Goal: Task Accomplishment & Management: Complete application form

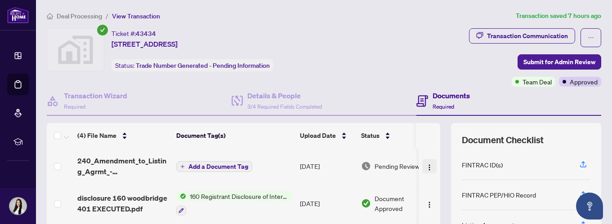
scroll to position [6, 0]
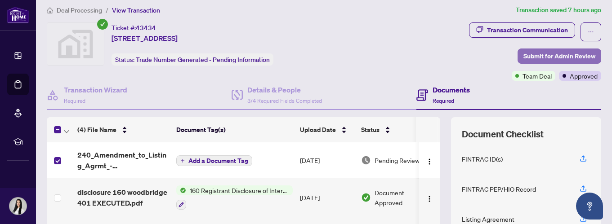
click at [572, 51] on span "Submit for Admin Review" at bounding box center [559, 56] width 72 height 14
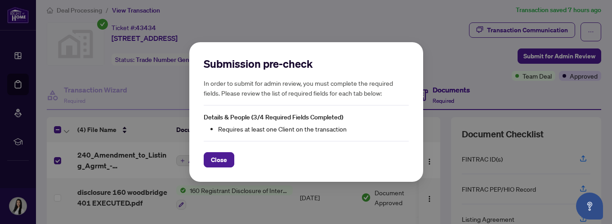
click at [196, 154] on div "Submission pre-check In order to submit for admin review, you must complete the…" at bounding box center [306, 112] width 234 height 140
click at [222, 141] on div "Submission pre-check In order to submit for admin review, you must complete the…" at bounding box center [306, 112] width 205 height 111
click at [222, 172] on div "Submission pre-check In order to submit for admin review, you must complete the…" at bounding box center [306, 112] width 234 height 140
click at [222, 152] on div "Close" at bounding box center [306, 154] width 205 height 27
click at [222, 163] on span "Close" at bounding box center [219, 160] width 16 height 14
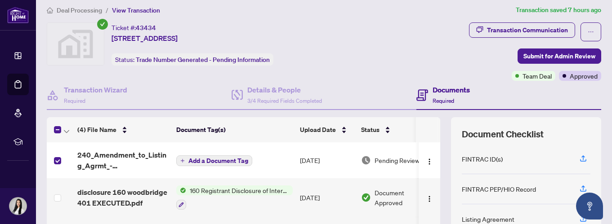
scroll to position [0, 3]
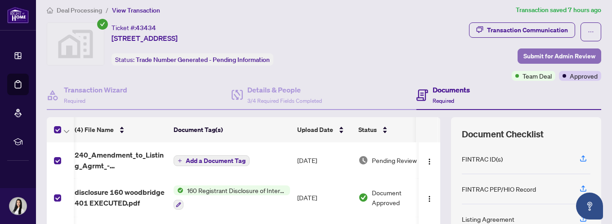
click at [567, 52] on span "Submit for Admin Review" at bounding box center [559, 56] width 72 height 14
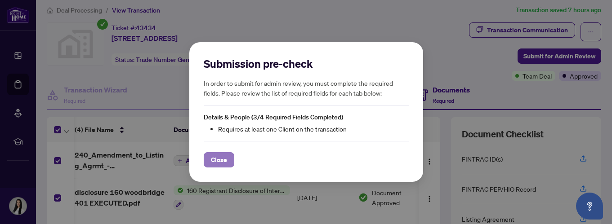
click at [224, 160] on span "Close" at bounding box center [219, 160] width 16 height 14
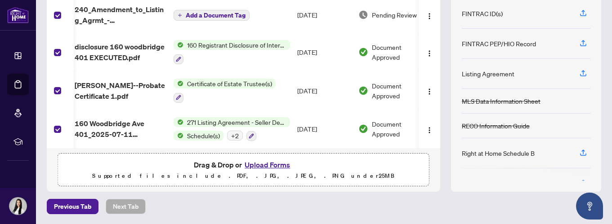
scroll to position [90, 0]
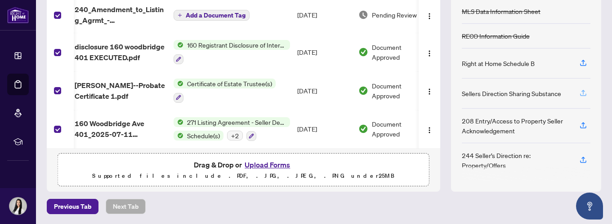
click at [580, 93] on icon "button" at bounding box center [583, 94] width 6 height 2
click at [582, 160] on icon "button" at bounding box center [583, 159] width 4 height 4
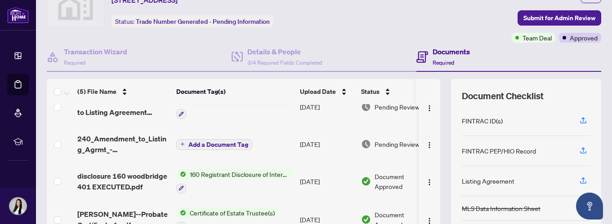
scroll to position [0, 0]
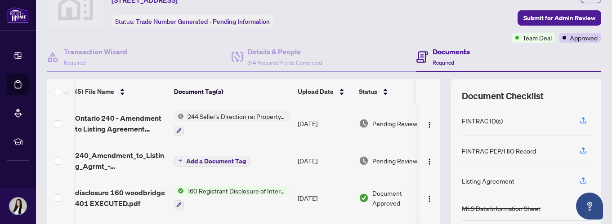
click at [129, 121] on span "Ontario 240 - Amendment to Listing Agreement Authority to Offer f 1.pdf" at bounding box center [121, 124] width 92 height 22
